Goal: Task Accomplishment & Management: Use online tool/utility

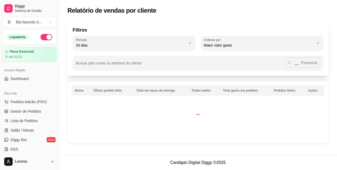
select select "30"
select select "HIGHEST_TOTAL_SPENT_WITH_ORDERS"
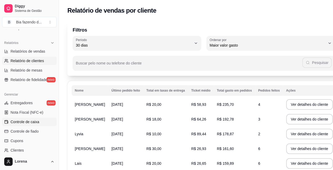
scroll to position [132, 0]
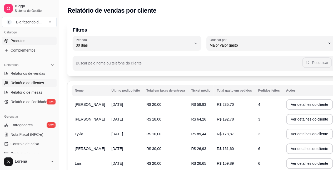
click at [25, 38] on span "Produtos" at bounding box center [18, 40] width 15 height 5
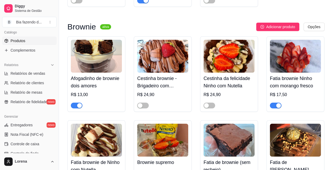
scroll to position [1028, 0]
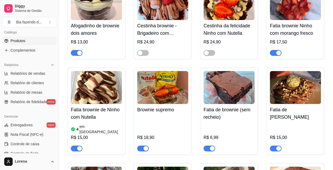
click at [179, 91] on img at bounding box center [162, 87] width 51 height 33
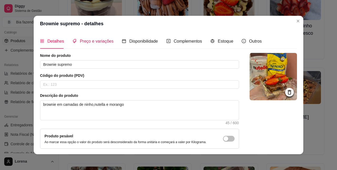
click at [98, 43] on span "Preço e variações" at bounding box center [97, 41] width 34 height 4
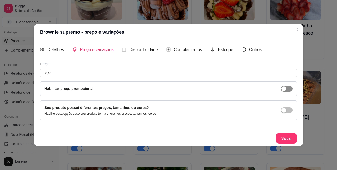
click at [285, 89] on div "button" at bounding box center [284, 88] width 5 height 5
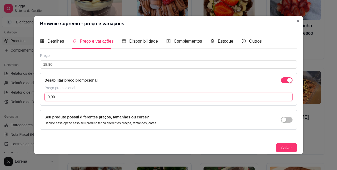
click at [112, 100] on input "0,00" at bounding box center [169, 97] width 248 height 8
type input "16,00"
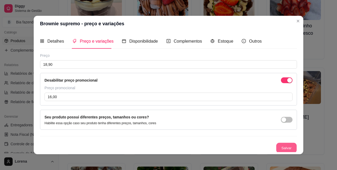
click at [280, 143] on button "Salvar" at bounding box center [286, 148] width 21 height 10
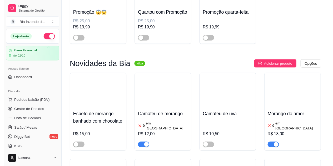
scroll to position [0, 0]
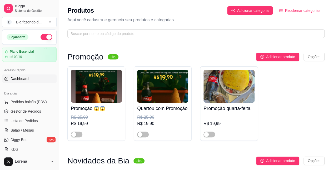
click at [33, 79] on link "Dashboard" at bounding box center [29, 79] width 55 height 8
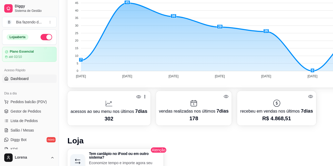
scroll to position [26, 0]
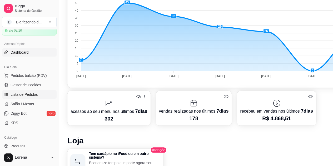
click at [32, 92] on span "Lista de Pedidos" at bounding box center [24, 94] width 27 height 5
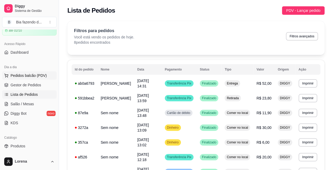
click at [34, 75] on span "Pedidos balcão (PDV)" at bounding box center [29, 75] width 36 height 5
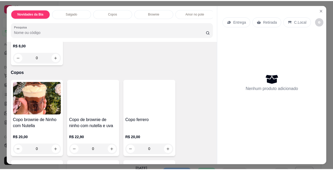
scroll to position [158, 0]
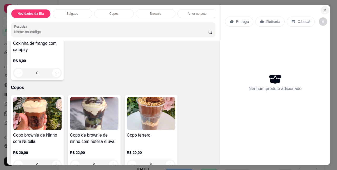
click at [323, 9] on icon "Close" at bounding box center [325, 10] width 4 height 4
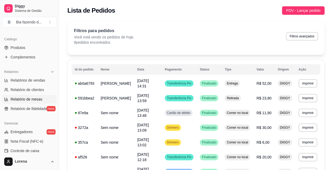
scroll to position [132, 0]
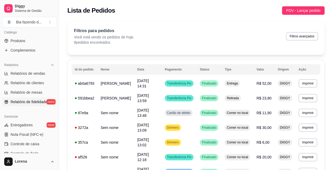
click at [22, 105] on link "Relatório de fidelidade novo" at bounding box center [29, 102] width 55 height 8
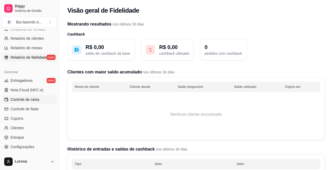
scroll to position [185, 0]
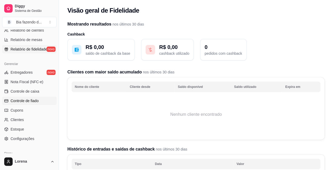
click at [39, 99] on span "Controle de fiado" at bounding box center [25, 100] width 28 height 5
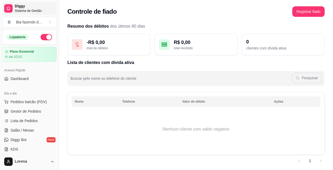
click at [33, 11] on span "Sistema de Gestão" at bounding box center [35, 11] width 40 height 4
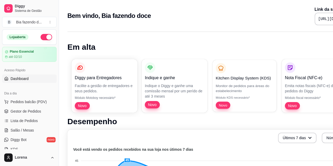
click at [250, 98] on p "Módulo KDS necessário*" at bounding box center [245, 98] width 58 height 4
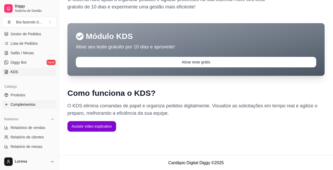
scroll to position [77, 0]
click at [26, 95] on link "Produtos" at bounding box center [29, 95] width 55 height 8
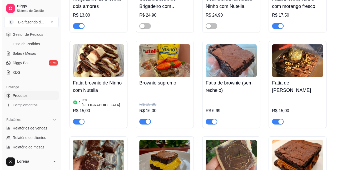
scroll to position [1054, 0]
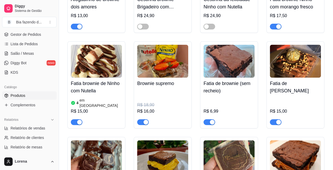
click at [158, 57] on img at bounding box center [162, 61] width 51 height 33
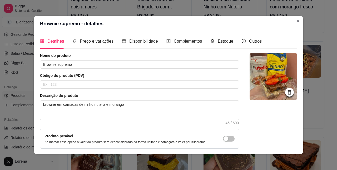
click at [287, 93] on icon at bounding box center [290, 92] width 6 height 6
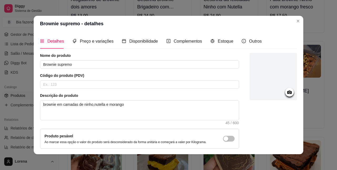
click at [289, 93] on circle at bounding box center [289, 92] width 1 height 1
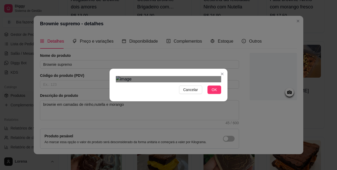
click at [166, 142] on div "Use the arrow keys to move the crop selection area" at bounding box center [173, 169] width 95 height 95
click at [138, 80] on div at bounding box center [168, 79] width 105 height 6
click at [213, 93] on span "OK" at bounding box center [214, 90] width 5 height 6
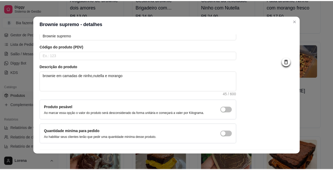
scroll to position [43, 0]
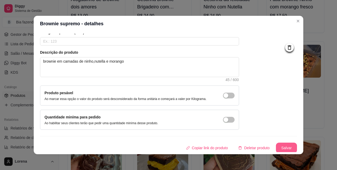
click at [276, 144] on button "Salvar" at bounding box center [286, 148] width 21 height 11
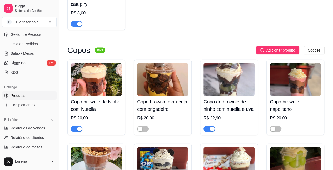
scroll to position [554, 0]
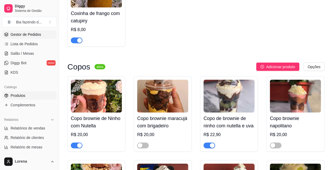
click at [23, 35] on span "Gestor de Pedidos" at bounding box center [26, 34] width 31 height 5
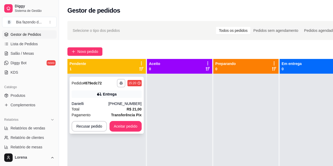
click at [98, 101] on div "**********" at bounding box center [107, 105] width 74 height 57
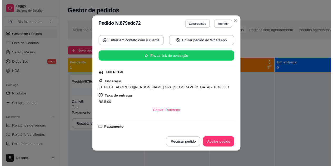
scroll to position [53, 0]
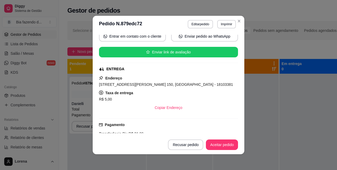
click at [125, 85] on span "[STREET_ADDRESS][PERSON_NAME] 150, [GEOGRAPHIC_DATA] - 18103381" at bounding box center [166, 84] width 134 height 4
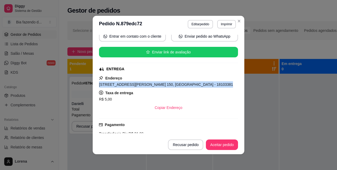
click at [125, 85] on span "[STREET_ADDRESS][PERSON_NAME] 150, [GEOGRAPHIC_DATA] - 18103381" at bounding box center [166, 84] width 134 height 4
copy span "[STREET_ADDRESS][PERSON_NAME] 150, [GEOGRAPHIC_DATA] - 18103381"
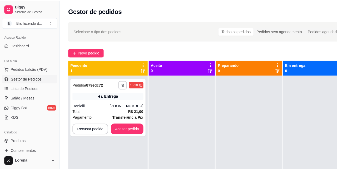
scroll to position [24, 0]
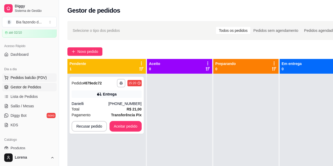
click at [32, 79] on span "Pedidos balcão (PDV)" at bounding box center [29, 77] width 36 height 5
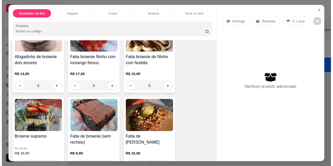
scroll to position [527, 0]
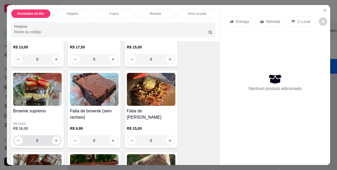
click at [54, 139] on button "increase-product-quantity" at bounding box center [56, 141] width 8 height 8
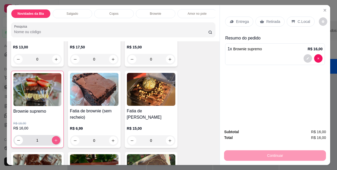
click at [54, 139] on button "increase-product-quantity" at bounding box center [56, 140] width 8 height 8
type input "2"
click at [292, 20] on icon at bounding box center [293, 21] width 3 height 3
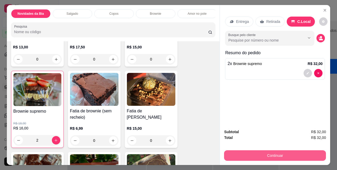
click at [292, 151] on button "Continuar" at bounding box center [275, 156] width 102 height 11
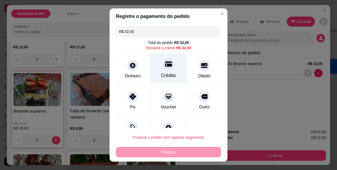
click at [153, 74] on div "Crédito" at bounding box center [168, 69] width 37 height 31
type input "R$ 0,00"
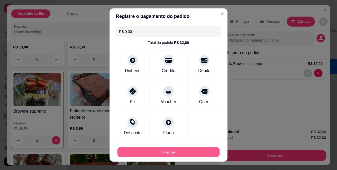
click at [164, 148] on button "Finalizar" at bounding box center [169, 152] width 102 height 10
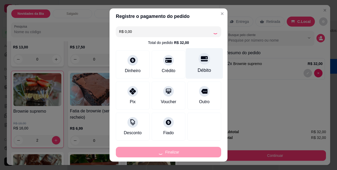
type input "0"
type input "-R$ 32,00"
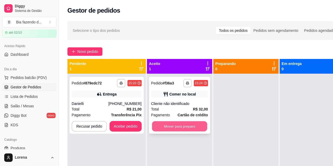
click at [185, 124] on button "Mover para preparo" at bounding box center [179, 127] width 55 height 10
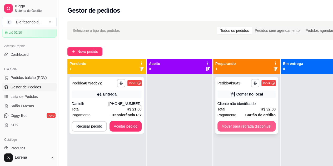
click at [258, 125] on button "Mover para retirada disponível" at bounding box center [247, 126] width 58 height 11
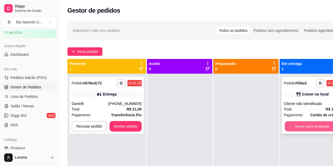
click at [308, 125] on button "Mover para finalizado" at bounding box center [312, 127] width 55 height 10
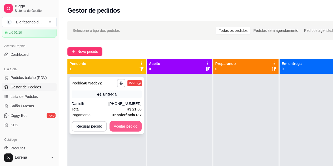
click at [130, 124] on button "Aceitar pedido" at bounding box center [126, 126] width 32 height 11
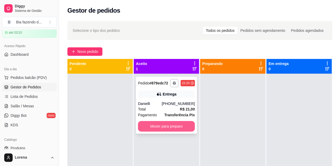
click at [154, 127] on button "Mover para preparo" at bounding box center [166, 126] width 57 height 11
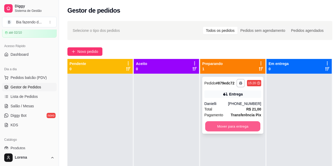
click at [213, 125] on button "Mover para entrega" at bounding box center [232, 127] width 55 height 10
click at [226, 129] on button "Mover para entrega" at bounding box center [233, 126] width 57 height 11
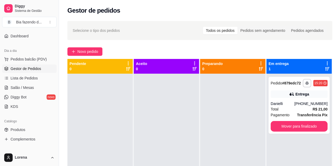
scroll to position [51, 0]
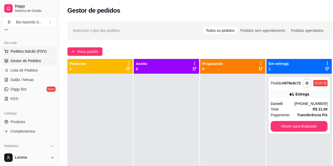
click at [40, 51] on span "Pedidos balcão (PDV)" at bounding box center [29, 51] width 36 height 5
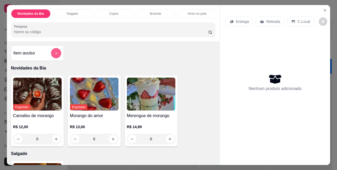
click at [54, 55] on icon "add-separate-item" at bounding box center [56, 53] width 4 height 4
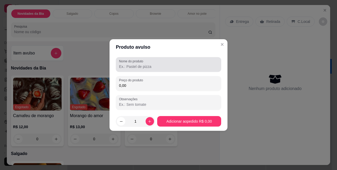
click at [125, 66] on input "Nome do produto" at bounding box center [168, 66] width 99 height 5
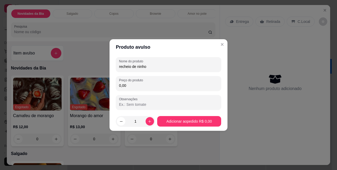
type input "recheio de ninho"
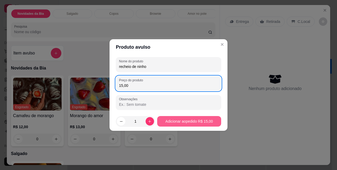
type input "15,00"
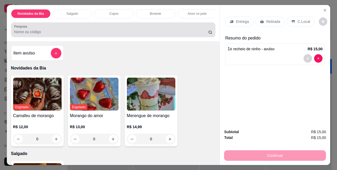
click at [67, 34] on input "Pesquisa" at bounding box center [111, 31] width 194 height 5
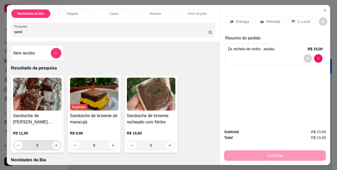
type input "sand"
click at [54, 144] on button "increase-product-quantity" at bounding box center [56, 145] width 8 height 8
type input "1"
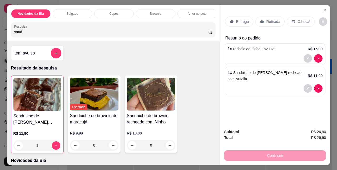
click at [293, 17] on div "C.Local" at bounding box center [301, 22] width 28 height 10
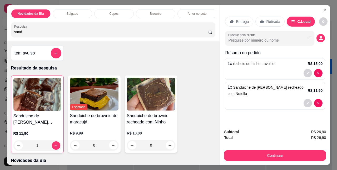
drag, startPoint x: 279, startPoint y: 143, endPoint x: 280, endPoint y: 148, distance: 4.8
click at [280, 146] on div "Subtotal R$ 26,90 Total R$ 26,90 Continuar" at bounding box center [275, 145] width 102 height 32
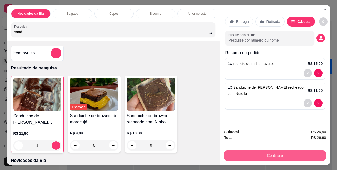
click at [280, 151] on button "Continuar" at bounding box center [275, 156] width 102 height 11
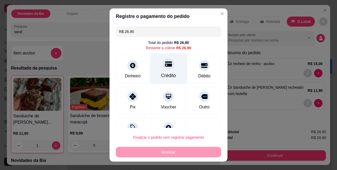
click at [161, 73] on div "Crédito" at bounding box center [168, 75] width 15 height 7
type input "R$ 0,00"
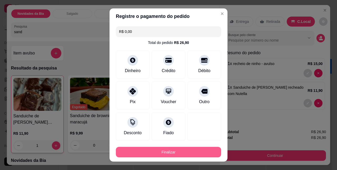
click at [170, 153] on button "Finalizar" at bounding box center [168, 152] width 105 height 11
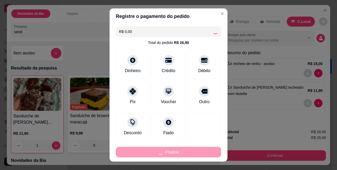
type input "0"
type input "-R$ 26,90"
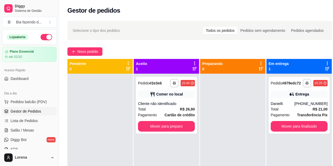
scroll to position [26, 0]
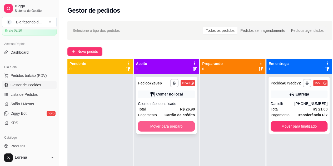
click at [170, 129] on button "Mover para preparo" at bounding box center [166, 126] width 57 height 11
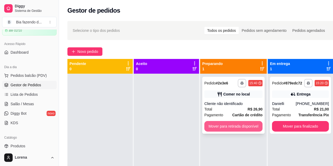
click at [235, 128] on button "Mover para retirada disponível" at bounding box center [234, 126] width 58 height 11
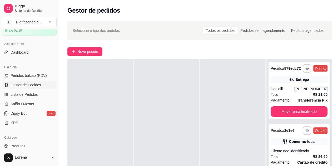
scroll to position [53, 0]
